Goal: Task Accomplishment & Management: Use online tool/utility

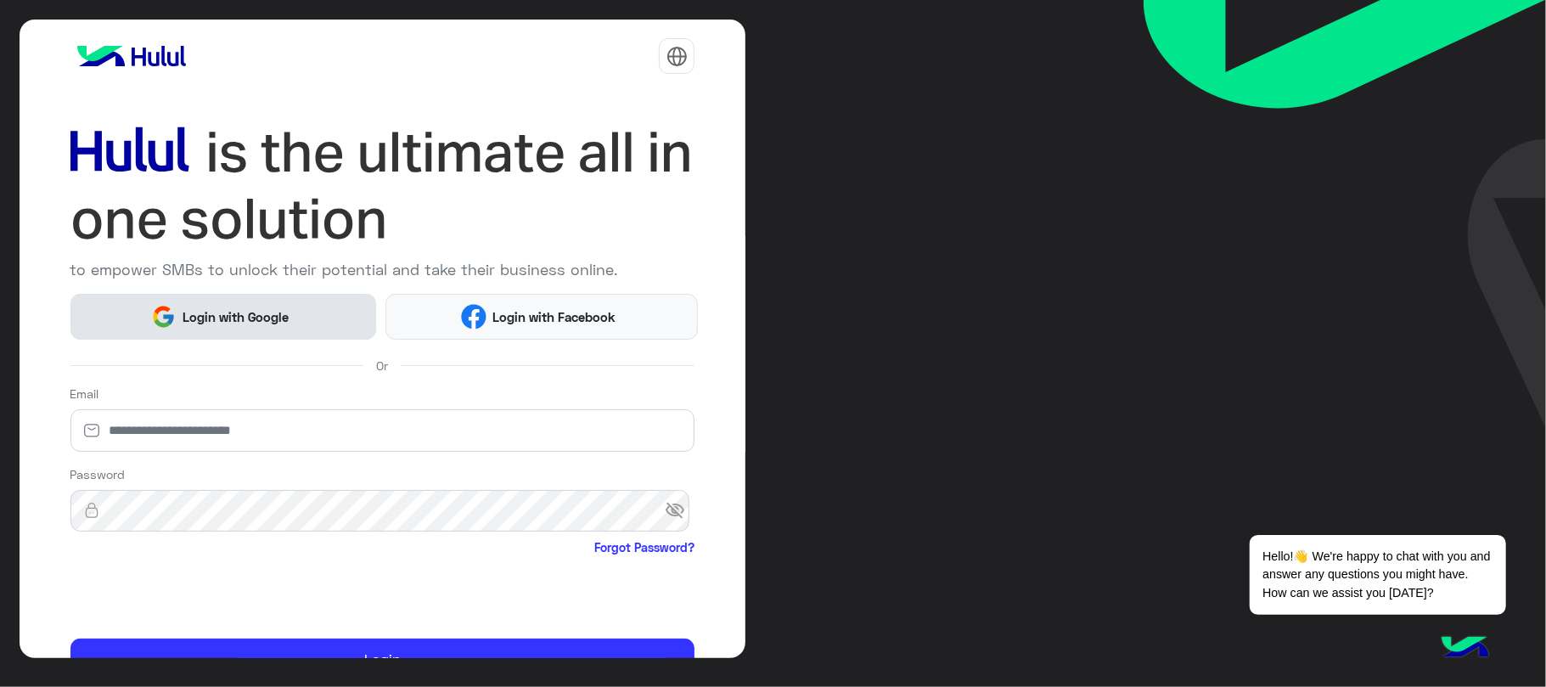
click at [302, 316] on button "Login with Google" at bounding box center [223, 316] width 306 height 45
